Goal: Check status: Check status

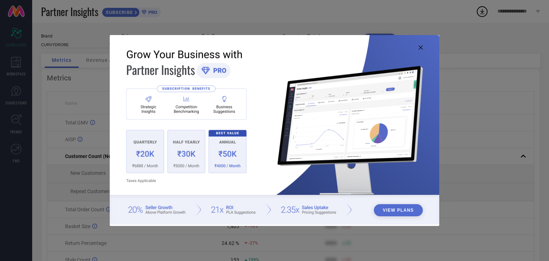
click at [420, 48] on icon at bounding box center [421, 47] width 4 height 4
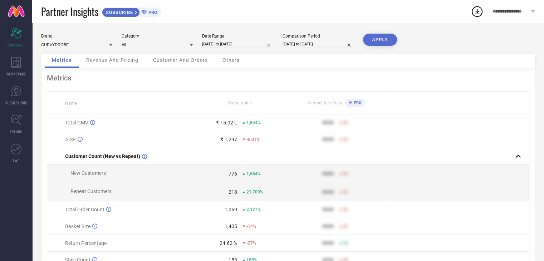
click at [255, 48] on div "Date Range [DATE] to [DATE]" at bounding box center [237, 41] width 71 height 15
click at [255, 47] on input "[DATE] to [DATE]" at bounding box center [237, 44] width 71 height 8
select select "6"
select select "2025"
select select "7"
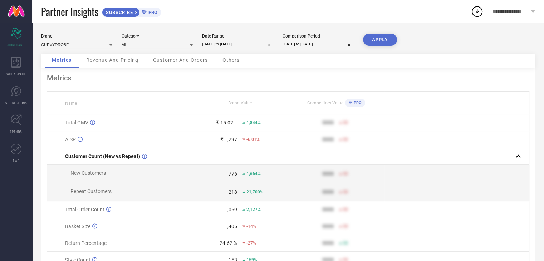
select select "2025"
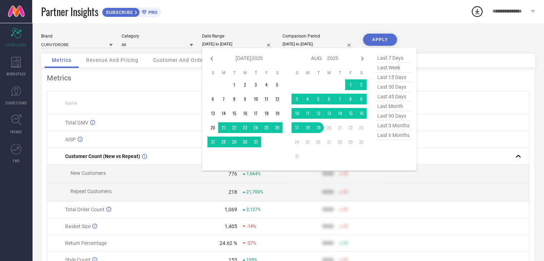
click at [389, 107] on span "last month" at bounding box center [393, 107] width 36 height 10
type input "[DATE] to [DATE]"
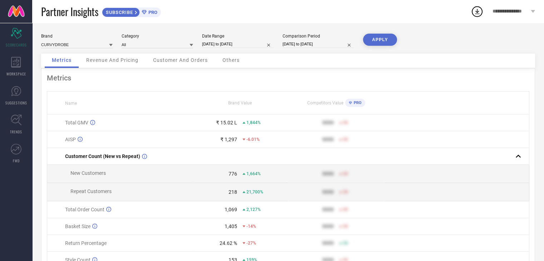
click at [377, 42] on button "APPLY" at bounding box center [380, 40] width 34 height 12
select select "6"
select select "2025"
select select "7"
select select "2025"
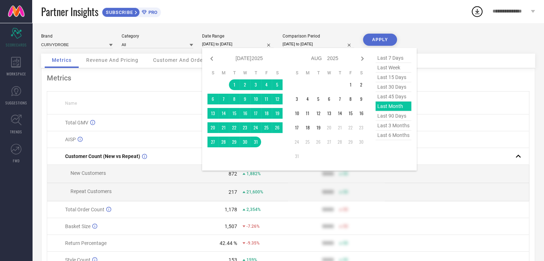
click at [237, 41] on input "[DATE] to [DATE]" at bounding box center [237, 44] width 71 height 8
click at [349, 85] on td "1" at bounding box center [350, 84] width 11 height 11
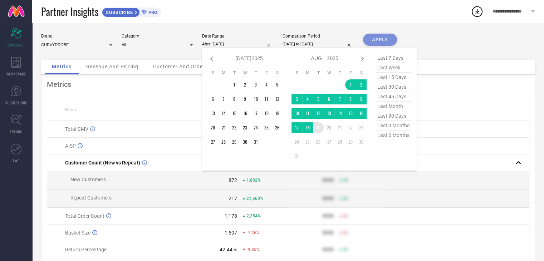
type input "[DATE] to [DATE]"
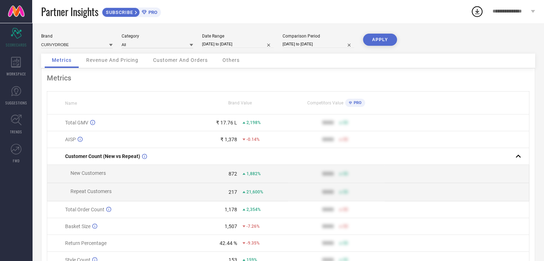
click at [384, 42] on button "APPLY" at bounding box center [380, 40] width 34 height 12
click at [221, 44] on input "[DATE] to [DATE]" at bounding box center [237, 44] width 71 height 8
select select "7"
select select "2025"
select select "8"
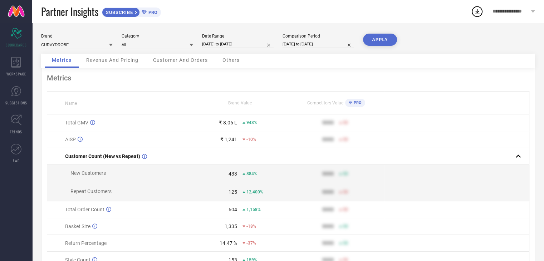
select select "2025"
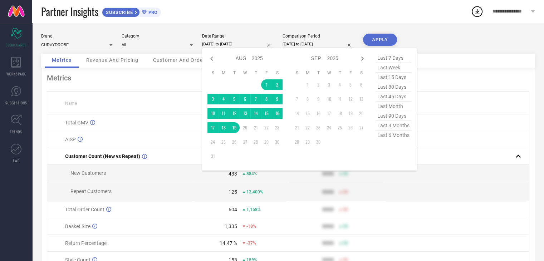
click at [390, 89] on span "last 30 days" at bounding box center [393, 87] width 36 height 10
type input "[DATE] to [DATE]"
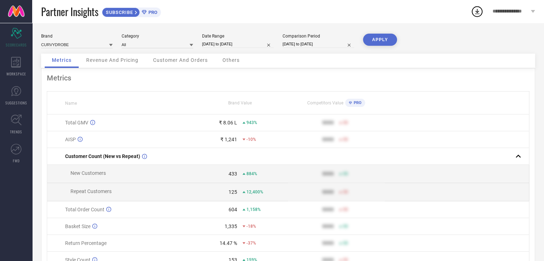
click at [373, 36] on button "APPLY" at bounding box center [380, 40] width 34 height 12
select select "6"
select select "2025"
select select "7"
select select "2025"
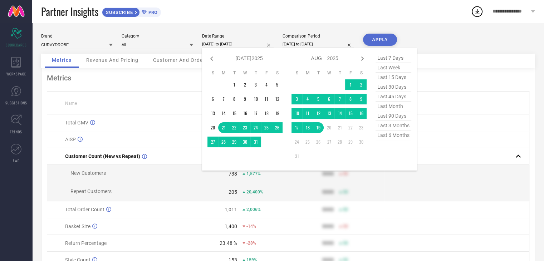
click at [236, 43] on input "[DATE] to [DATE]" at bounding box center [237, 44] width 71 height 8
click at [393, 109] on span "last month" at bounding box center [393, 107] width 36 height 10
type input "[DATE] to [DATE]"
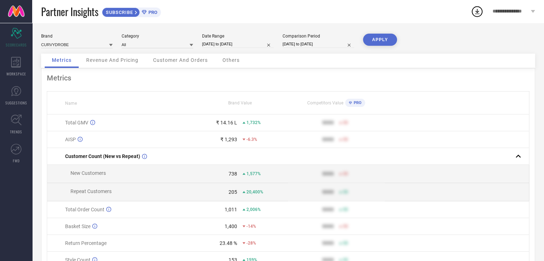
click at [374, 42] on button "APPLY" at bounding box center [380, 40] width 34 height 12
select select "6"
select select "2025"
select select "7"
select select "2025"
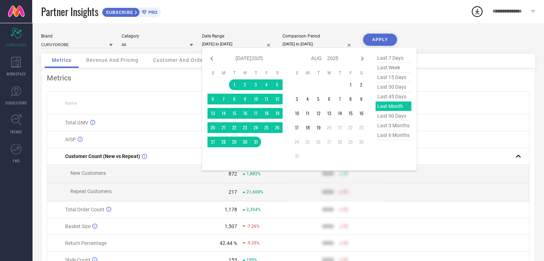
click at [249, 42] on input "[DATE] to [DATE]" at bounding box center [237, 44] width 71 height 8
click at [214, 59] on icon at bounding box center [211, 58] width 9 height 9
select select "5"
select select "2025"
select select "6"
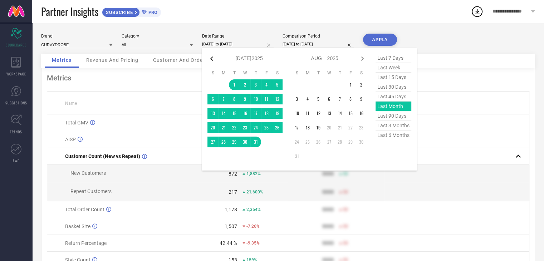
select select "2025"
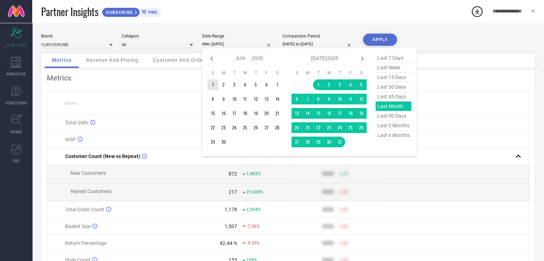
click at [217, 85] on td "1" at bounding box center [212, 84] width 11 height 11
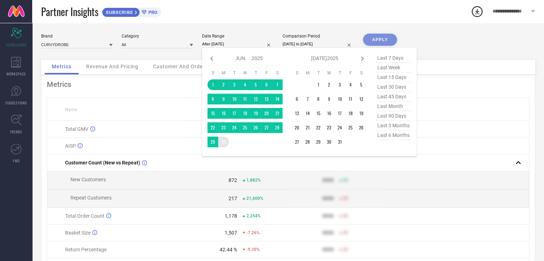
type input "[DATE] to [DATE]"
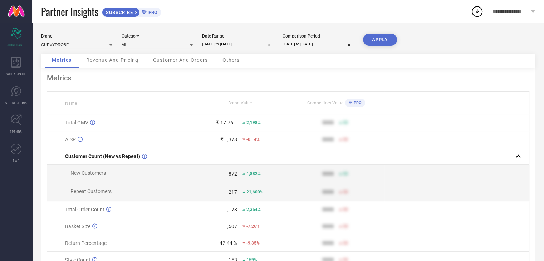
click at [380, 45] on button "APPLY" at bounding box center [380, 40] width 34 height 12
select select "5"
select select "2025"
select select "6"
select select "2025"
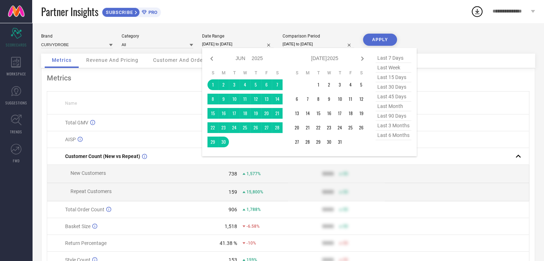
click at [224, 48] on input "[DATE] to [DATE]" at bounding box center [237, 44] width 71 height 8
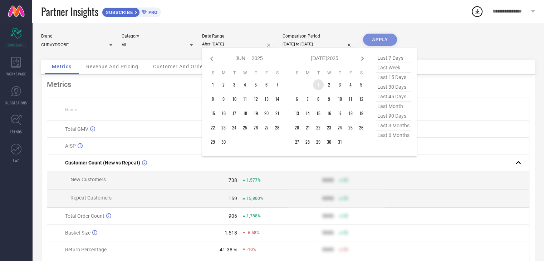
click at [322, 82] on td "1" at bounding box center [318, 84] width 11 height 11
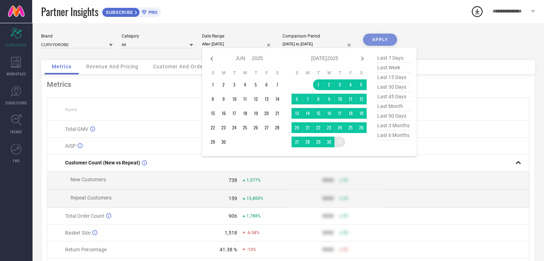
type input "[DATE] to [DATE]"
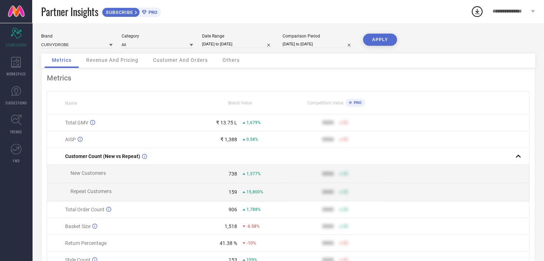
click at [380, 46] on div "APPLY" at bounding box center [380, 44] width 34 height 20
click at [381, 45] on button "APPLY" at bounding box center [380, 40] width 34 height 12
click at [231, 45] on input "[DATE] to [DATE]" at bounding box center [237, 44] width 71 height 8
select select "6"
select select "2025"
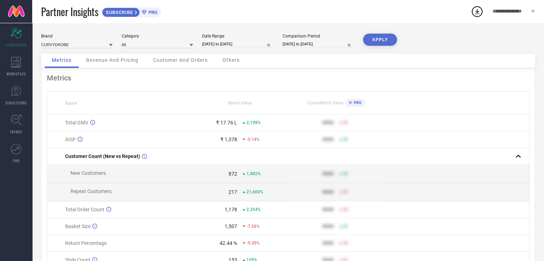
select select "7"
select select "2025"
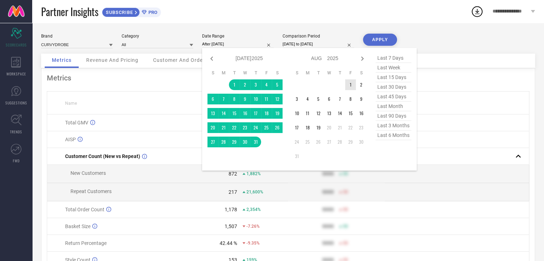
click at [349, 84] on td "1" at bounding box center [350, 84] width 11 height 11
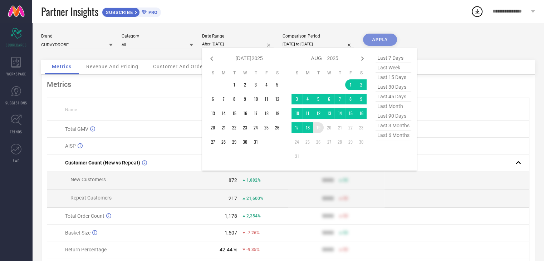
type input "[DATE] to [DATE]"
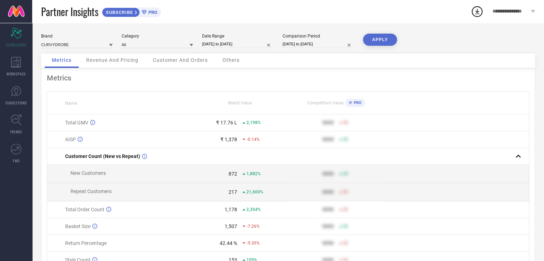
click at [381, 43] on button "APPLY" at bounding box center [380, 40] width 34 height 12
